Goal: Register for event/course

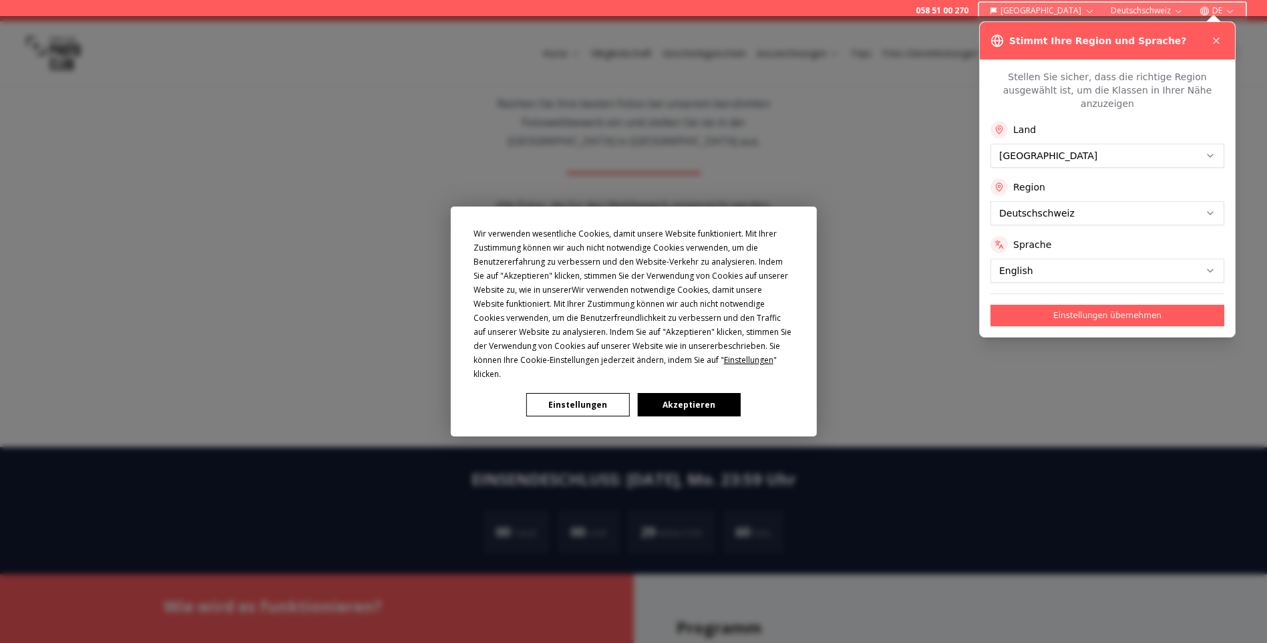
click at [681, 397] on button "Akzeptieren" at bounding box center [688, 404] width 103 height 23
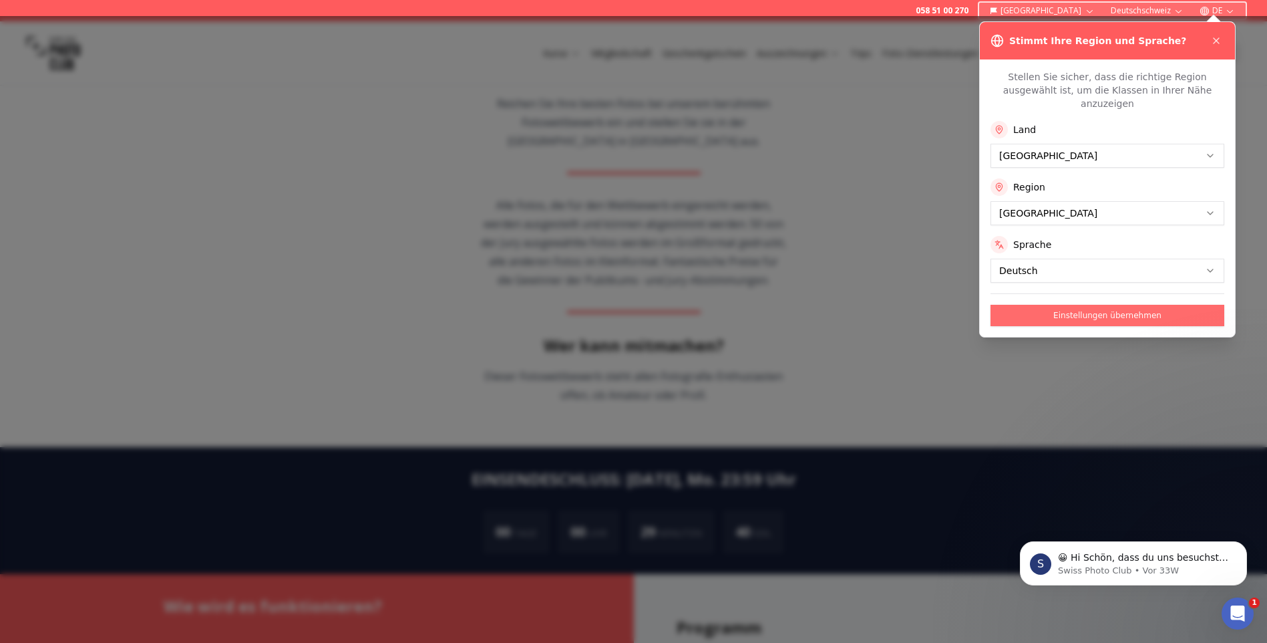
click at [1053, 305] on button "Einstellungen übernehmen" at bounding box center [1107, 315] width 234 height 21
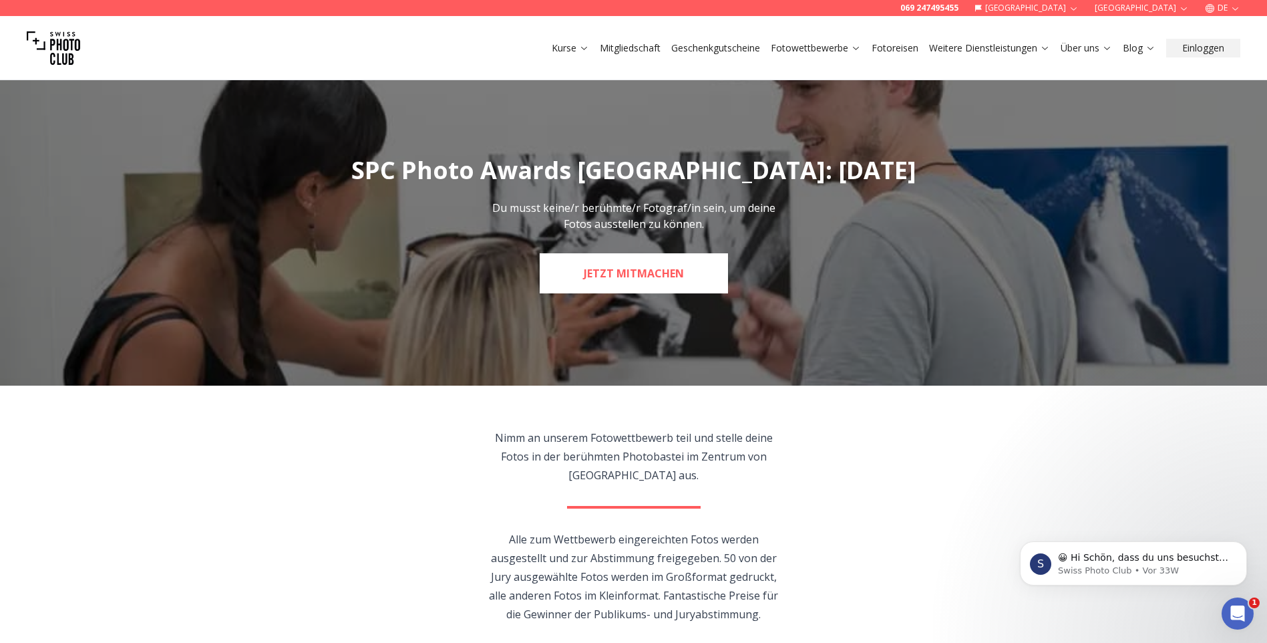
click at [606, 271] on link "JETZT MITMACHEN" at bounding box center [634, 273] width 188 height 40
select select "*******"
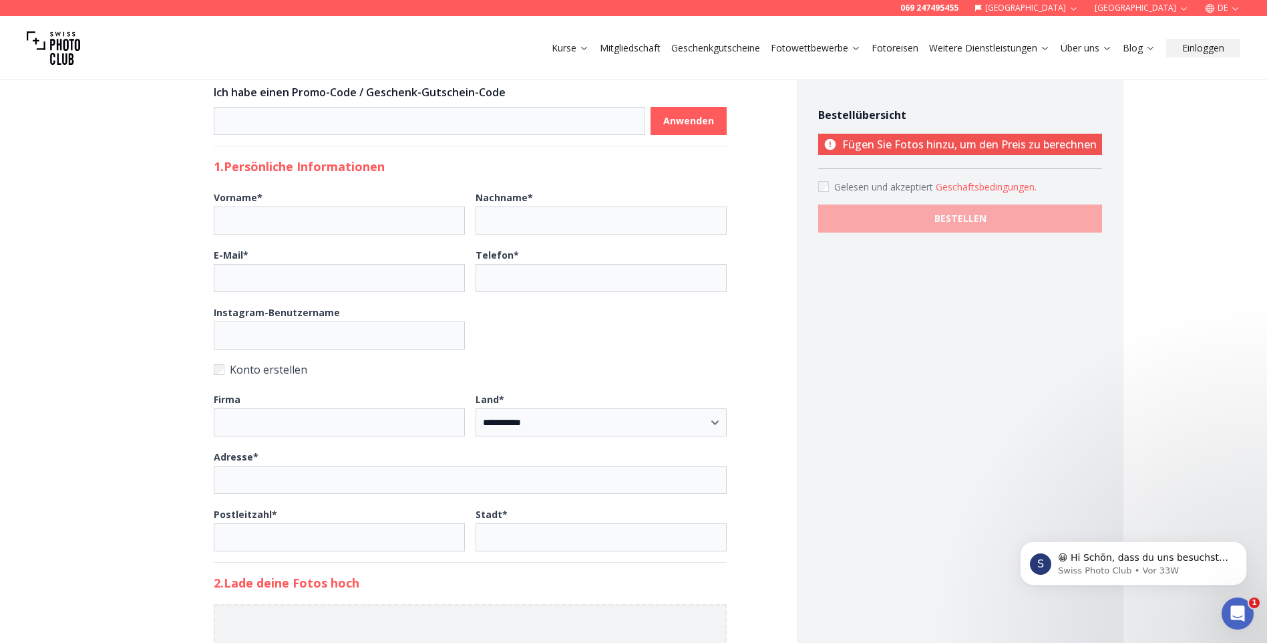
scroll to position [134, 0]
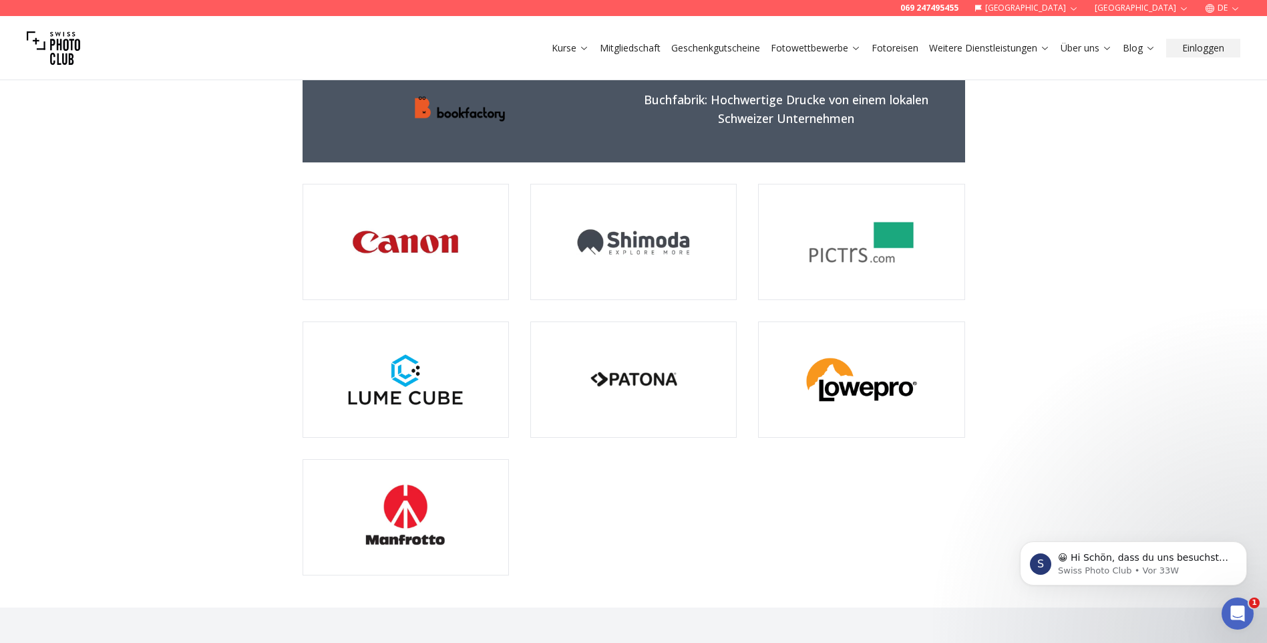
scroll to position [3540, 0]
